Goal: Check status: Check status

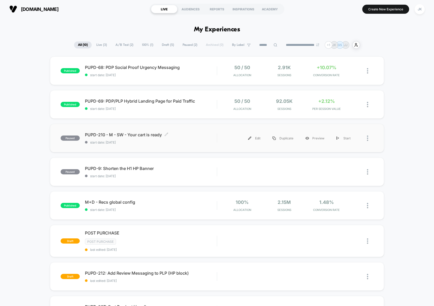
click at [186, 141] on span "start date: [DATE]" at bounding box center [151, 142] width 132 height 4
